Goal: Transaction & Acquisition: Purchase product/service

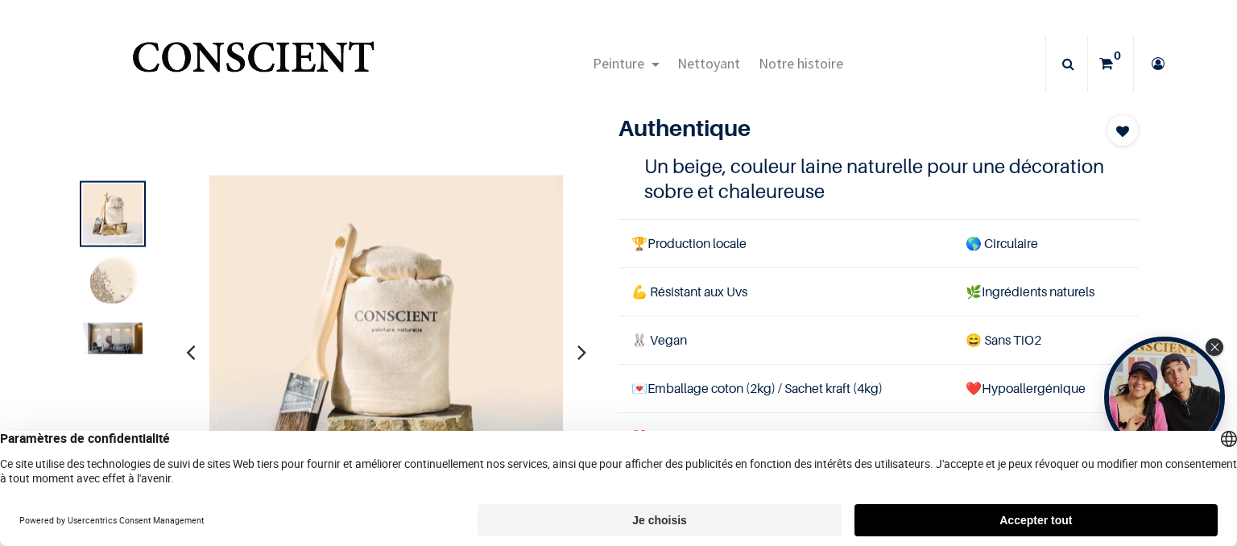
click at [581, 353] on icon "button" at bounding box center [581, 351] width 9 height 43
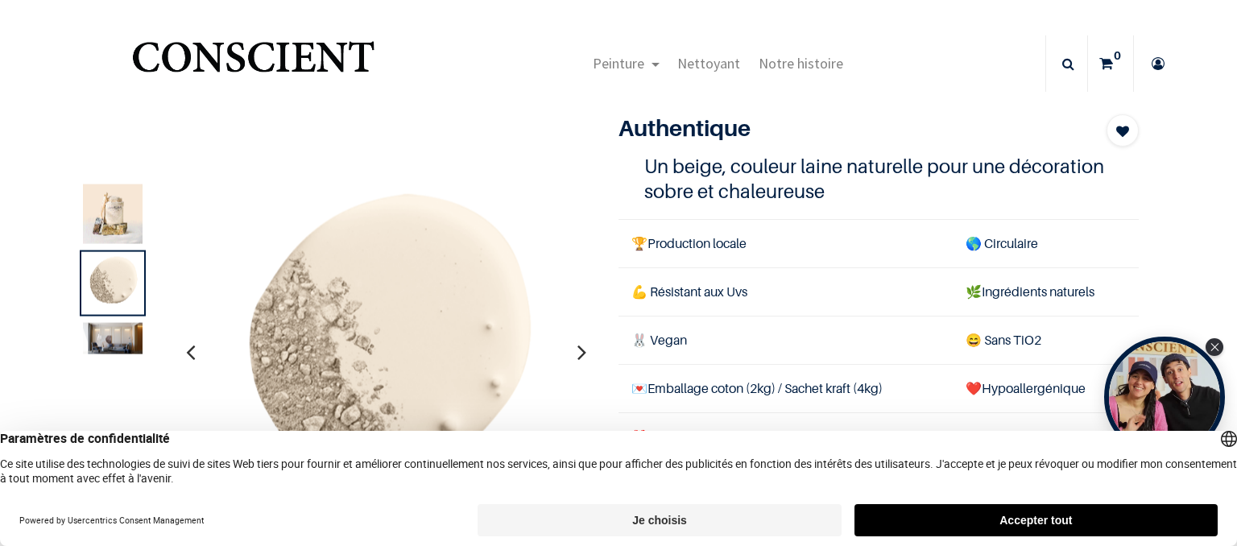
click at [577, 349] on icon "button" at bounding box center [581, 351] width 9 height 43
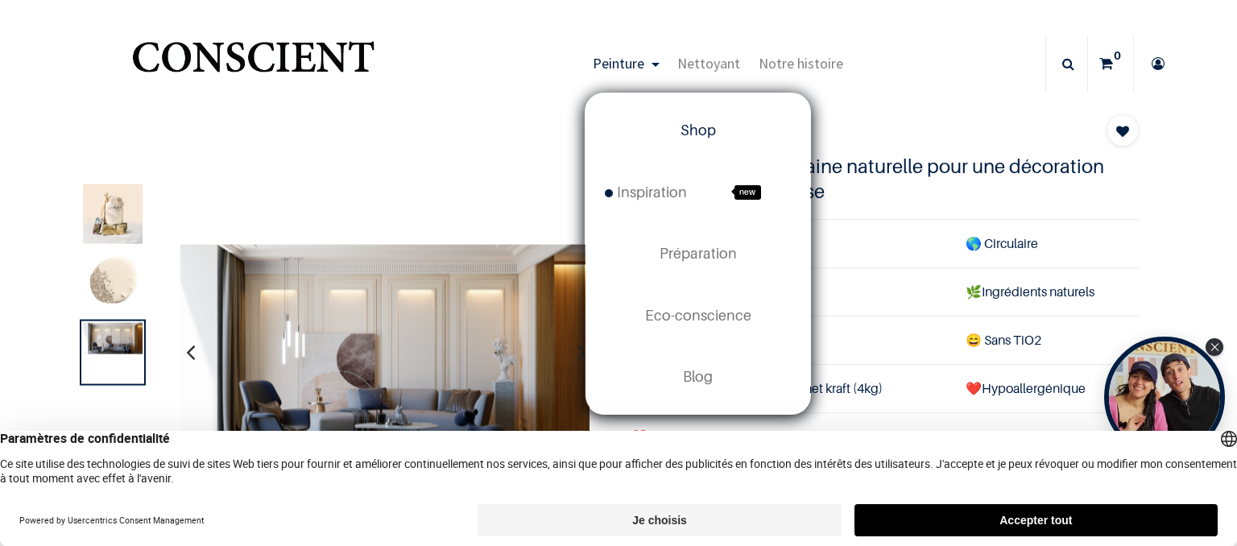
click at [707, 130] on span "Shop" at bounding box center [697, 130] width 35 height 17
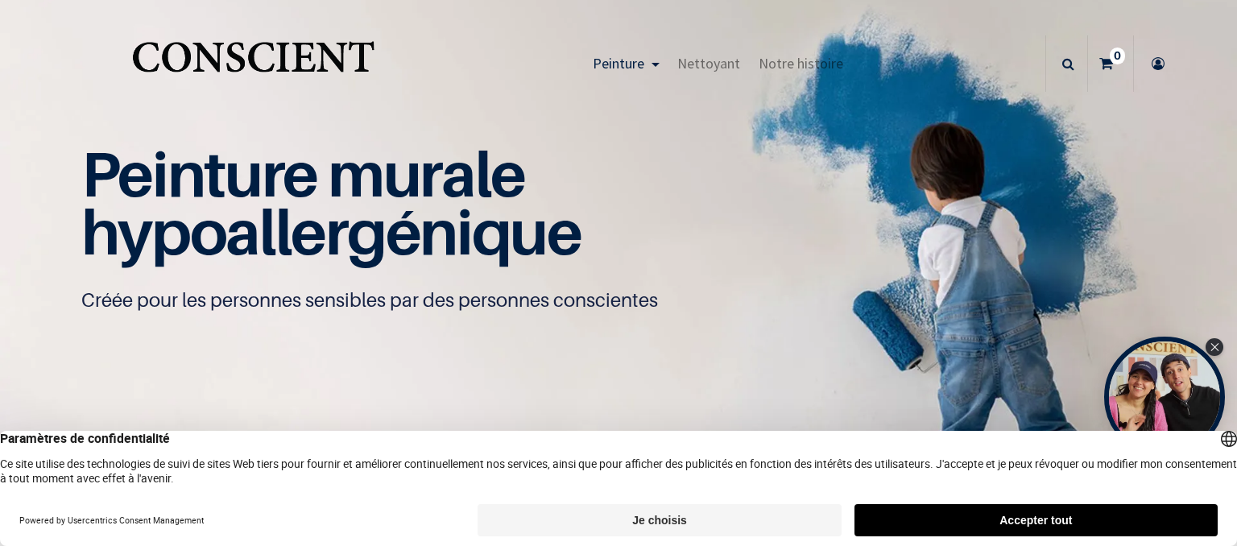
click at [667, 519] on button "Je choisis" at bounding box center [658, 520] width 363 height 32
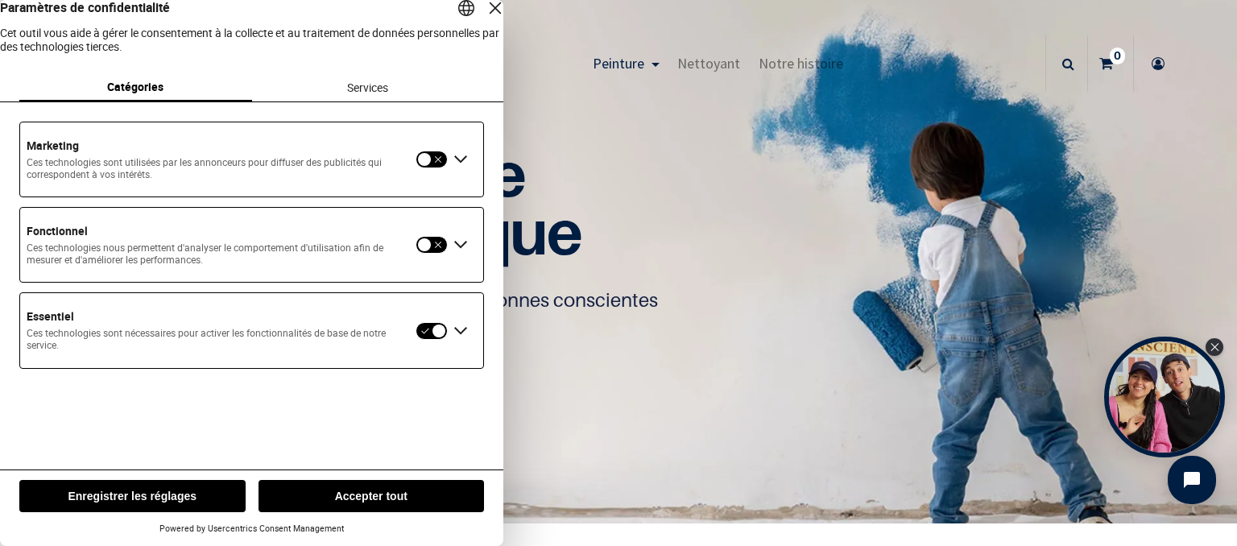
click at [156, 494] on button "Enregistrer les réglages" at bounding box center [132, 496] width 226 height 32
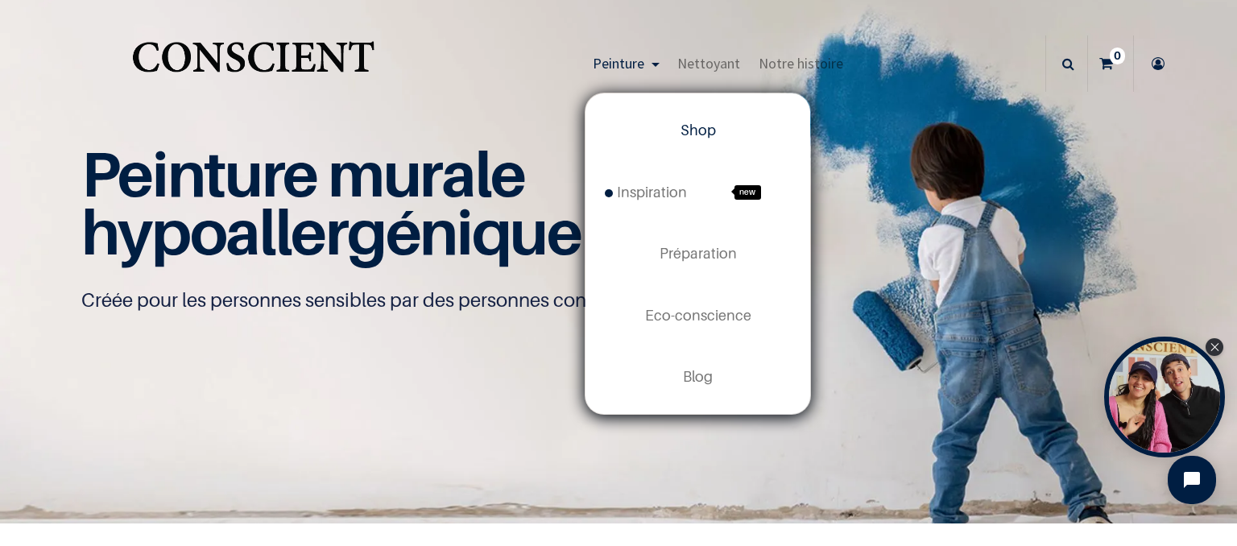
click at [713, 134] on span "Shop" at bounding box center [697, 130] width 35 height 17
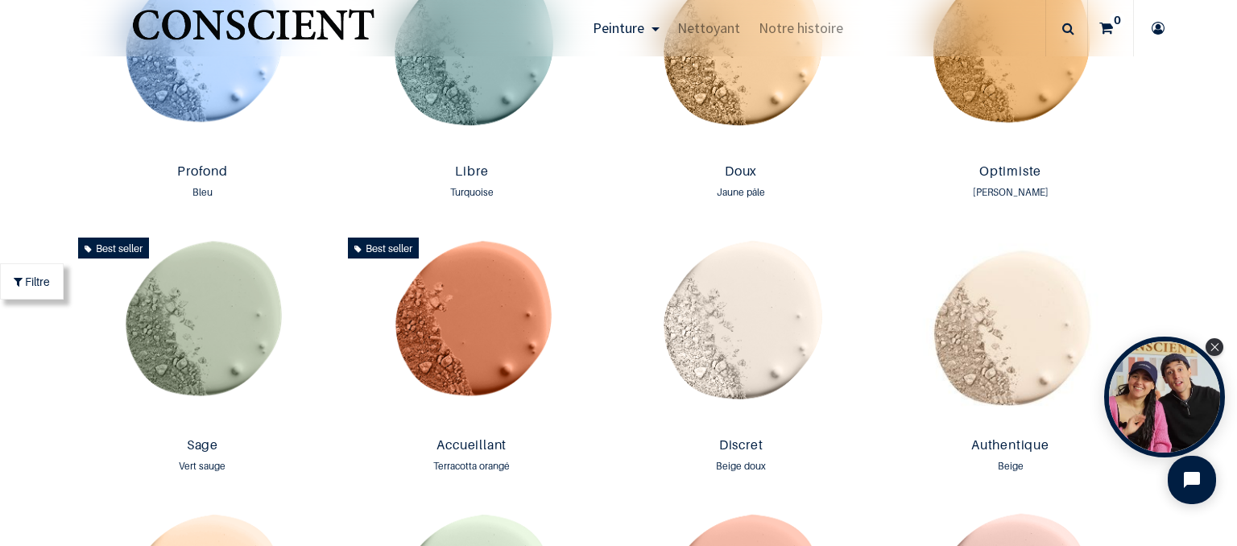
scroll to position [1299, 0]
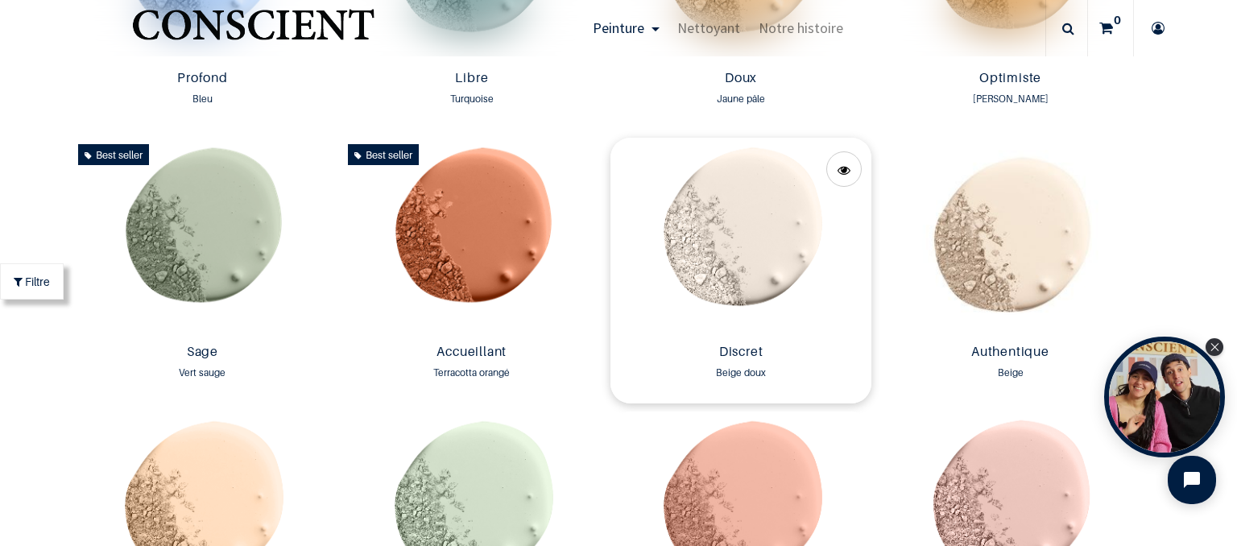
click at [749, 225] on img at bounding box center [740, 238] width 261 height 200
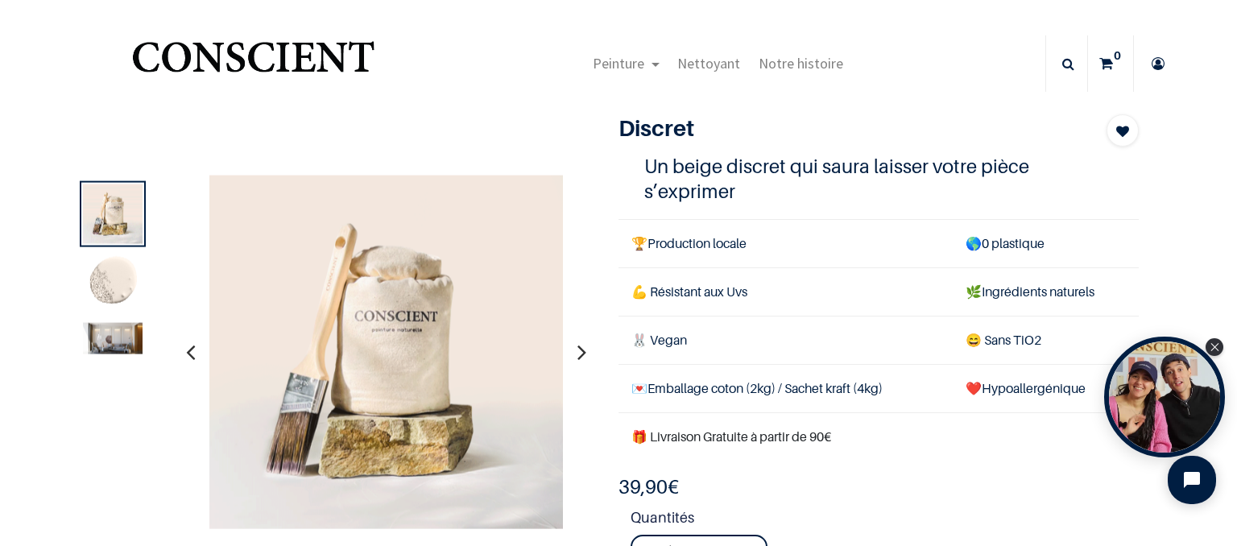
click at [580, 353] on icon "button" at bounding box center [581, 351] width 9 height 43
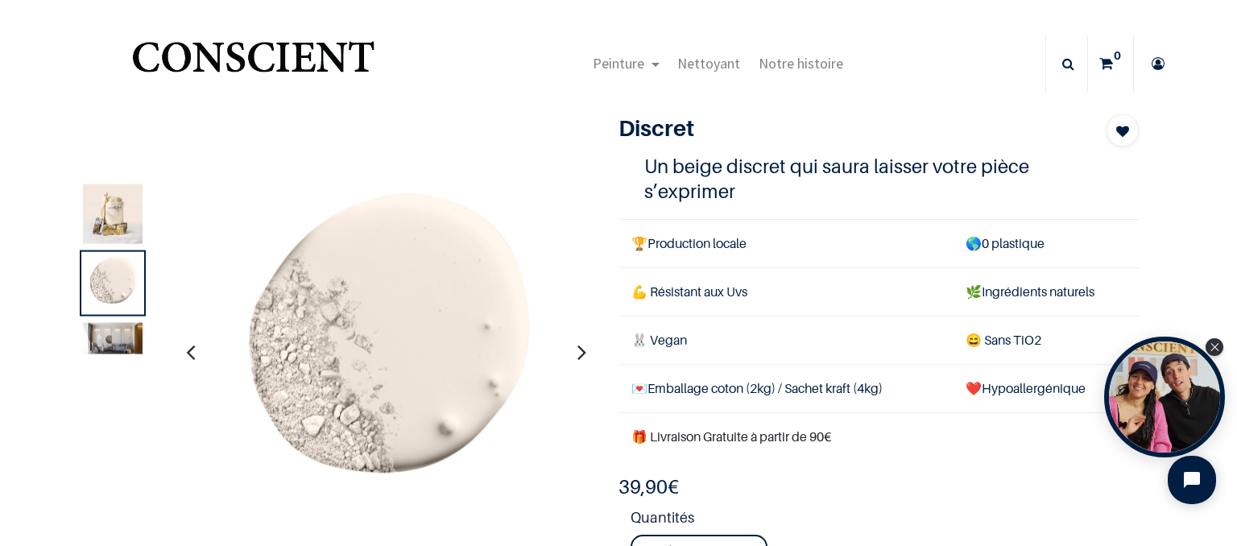
click at [580, 353] on icon "button" at bounding box center [581, 351] width 9 height 43
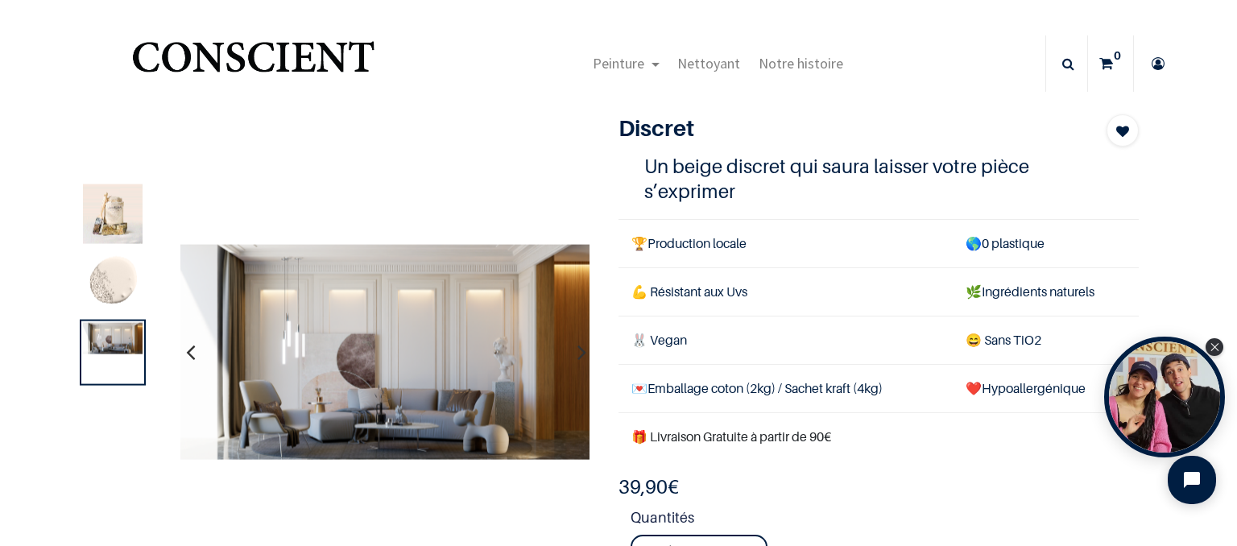
click at [580, 353] on icon "button" at bounding box center [581, 351] width 9 height 43
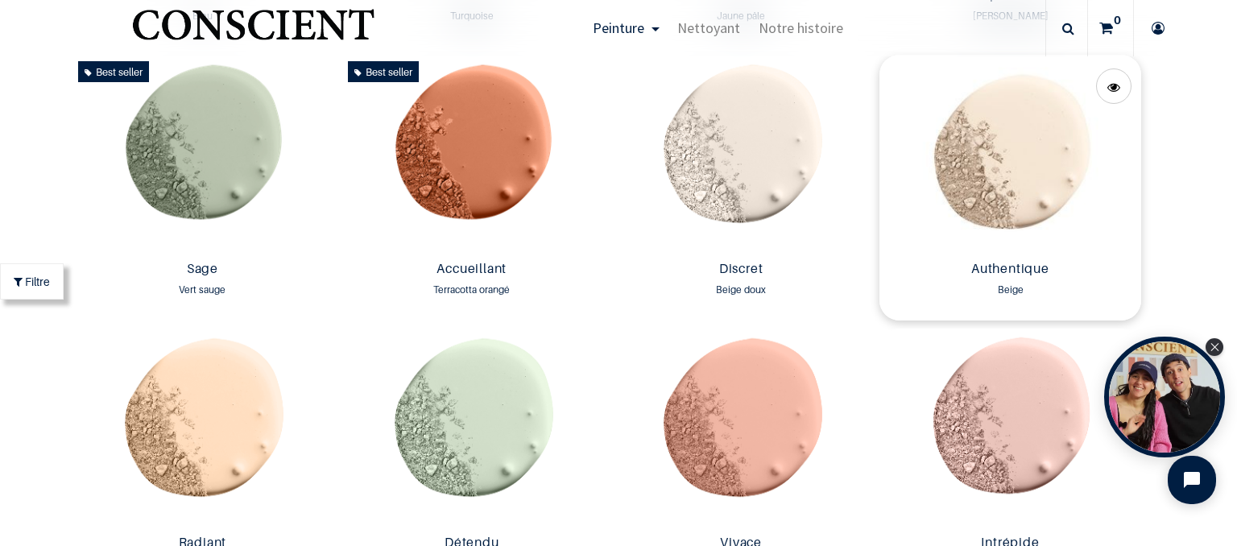
scroll to position [1391, 0]
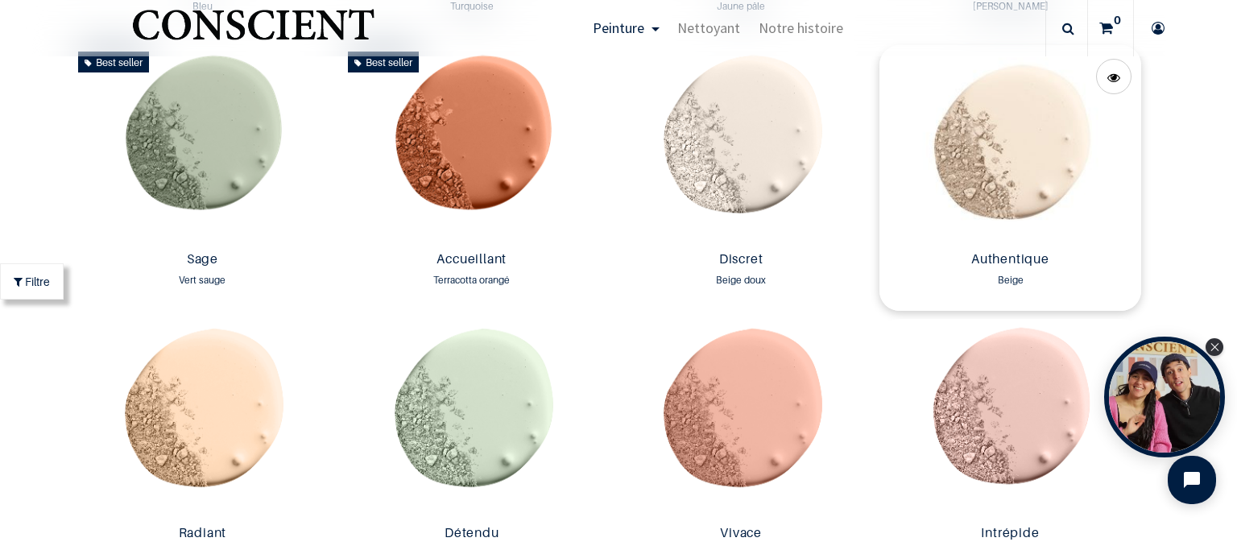
click at [1029, 163] on img at bounding box center [1009, 145] width 261 height 200
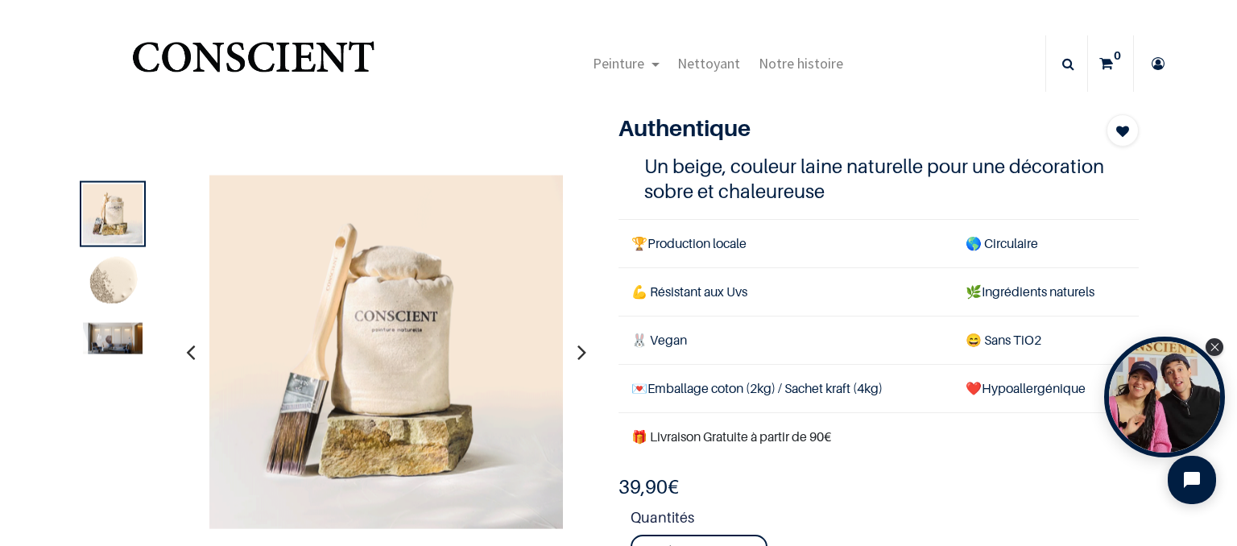
click at [581, 353] on icon "button" at bounding box center [581, 351] width 9 height 43
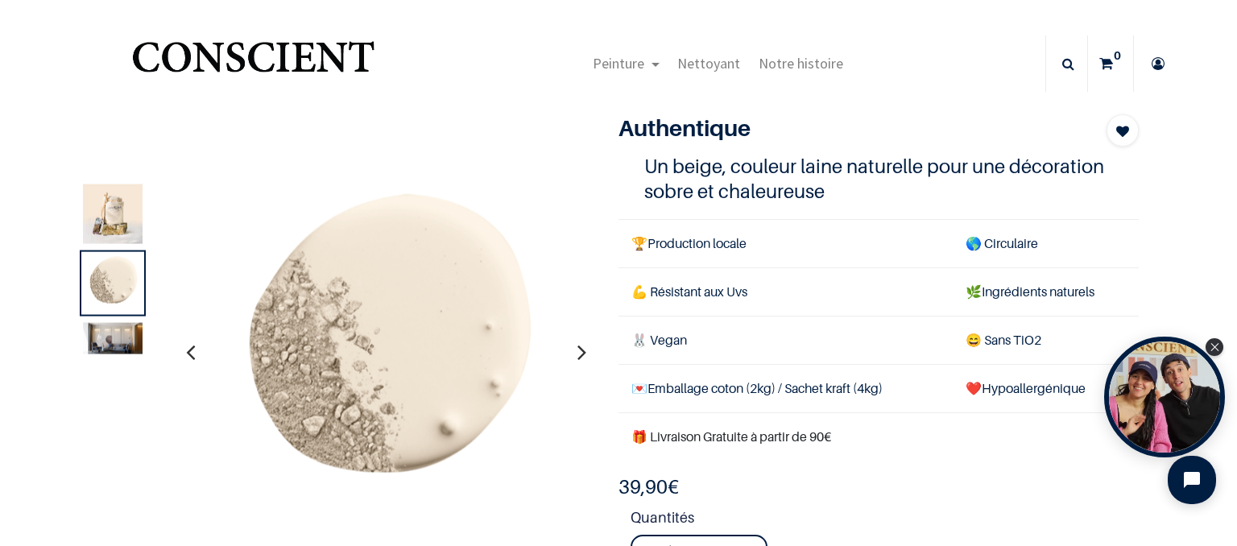
click at [581, 352] on icon "button" at bounding box center [581, 351] width 9 height 43
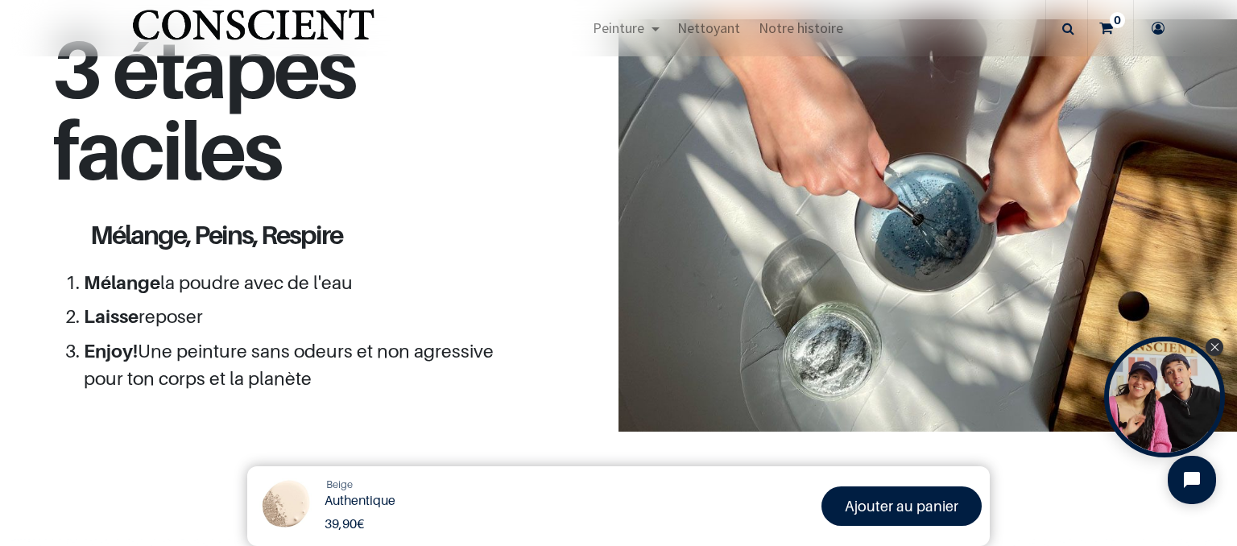
scroll to position [1465, 0]
